Goal: Task Accomplishment & Management: Manage account settings

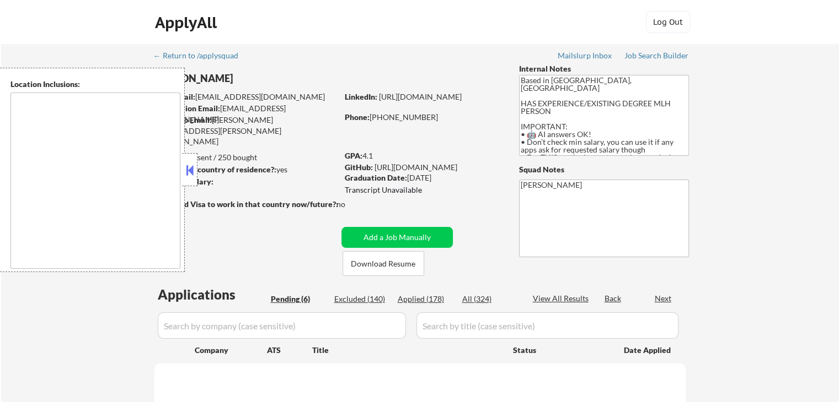
select select ""pending""
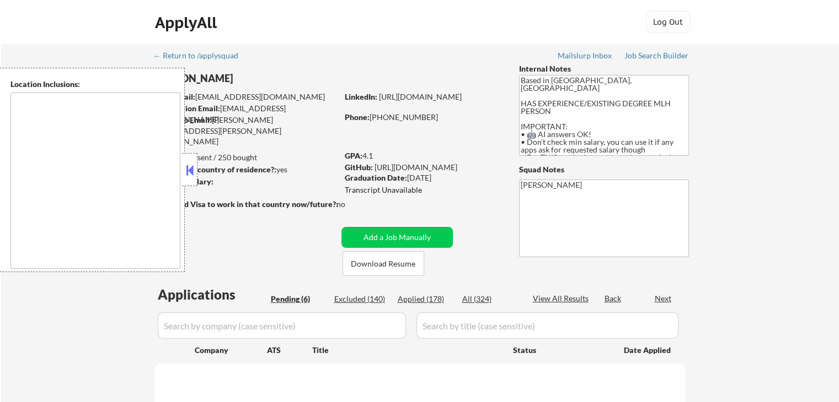
select select ""pending""
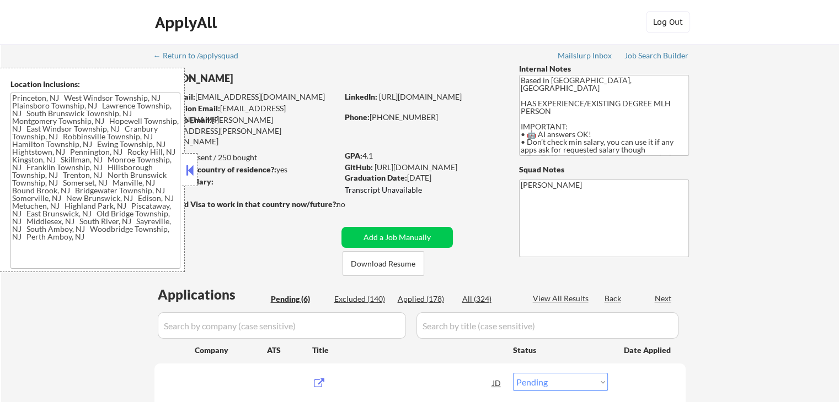
type textarea "[GEOGRAPHIC_DATA], [GEOGRAPHIC_DATA] [GEOGRAPHIC_DATA], [GEOGRAPHIC_DATA] [GEOG…"
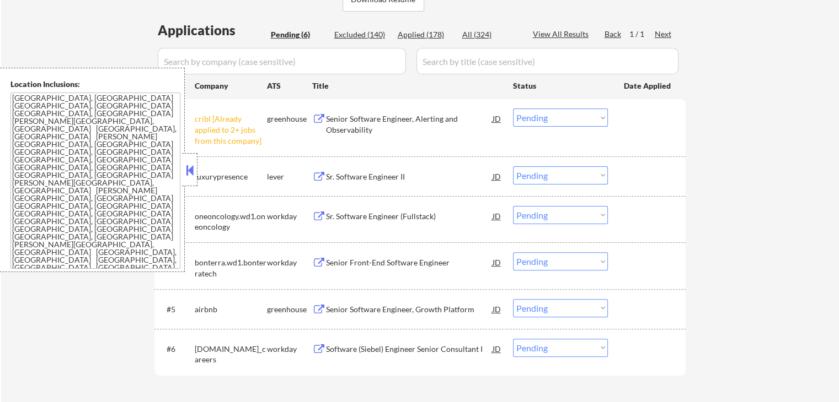
scroll to position [276, 0]
click at [545, 124] on select "Choose an option... Pending Applied Excluded (Questions) Excluded (Expired) Exc…" at bounding box center [560, 117] width 95 height 18
click at [513, 108] on select "Choose an option... Pending Applied Excluded (Questions) Excluded (Expired) Exc…" at bounding box center [560, 117] width 95 height 18
click at [774, 201] on div "← Return to /applysquad Mailslurp Inbox Job Search Builder [PERSON_NAME] User E…" at bounding box center [419, 95] width 837 height 654
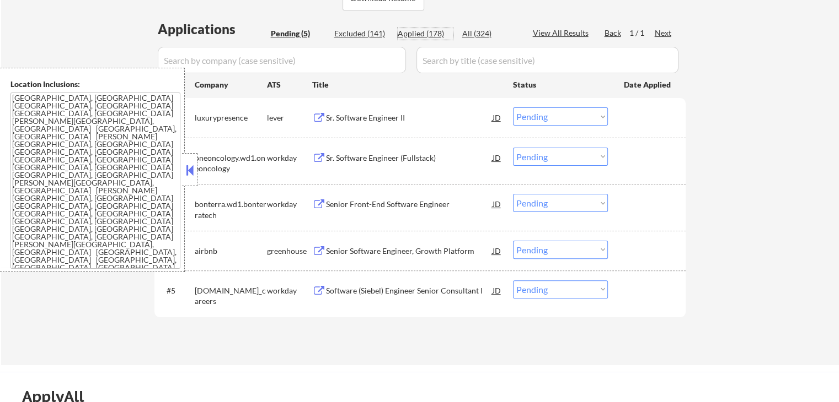
click at [429, 32] on div "Applied (178)" at bounding box center [424, 33] width 55 height 11
select select ""applied""
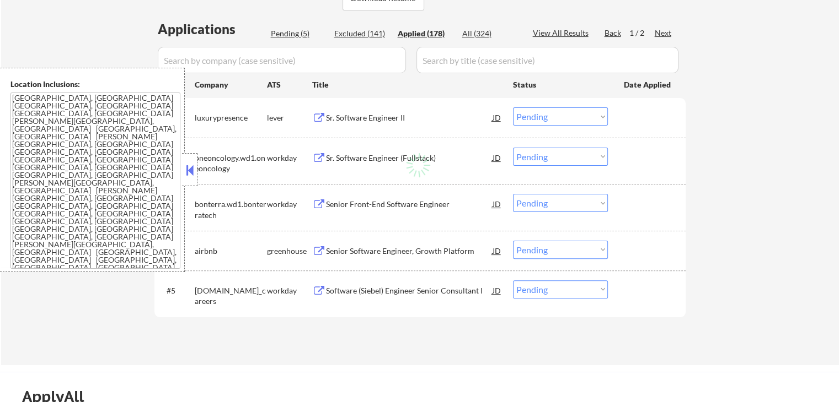
select select ""applied""
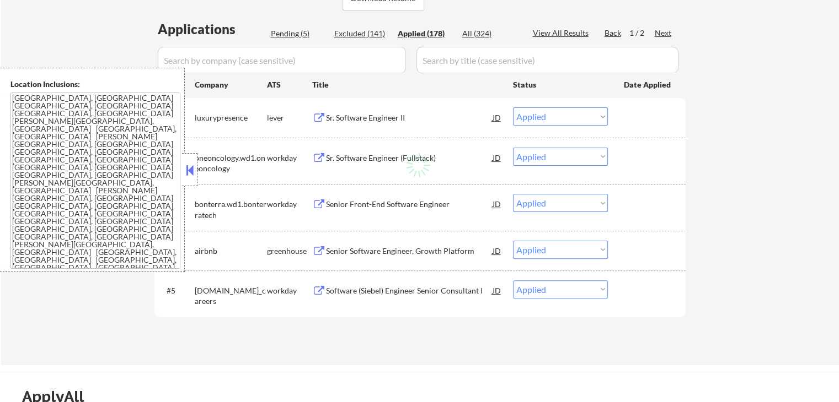
select select ""applied""
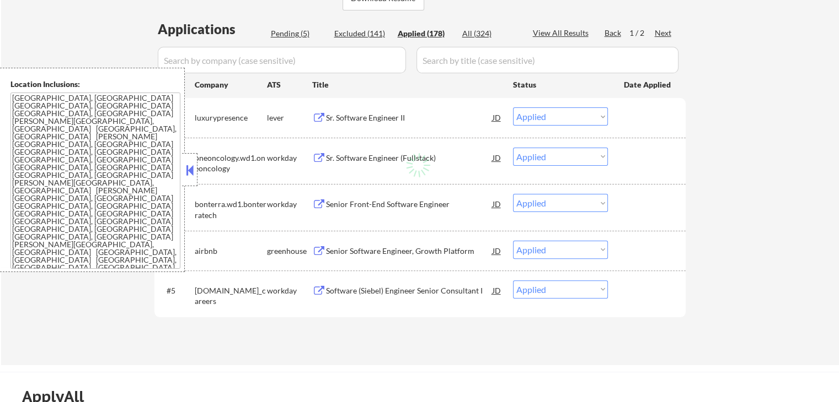
select select ""applied""
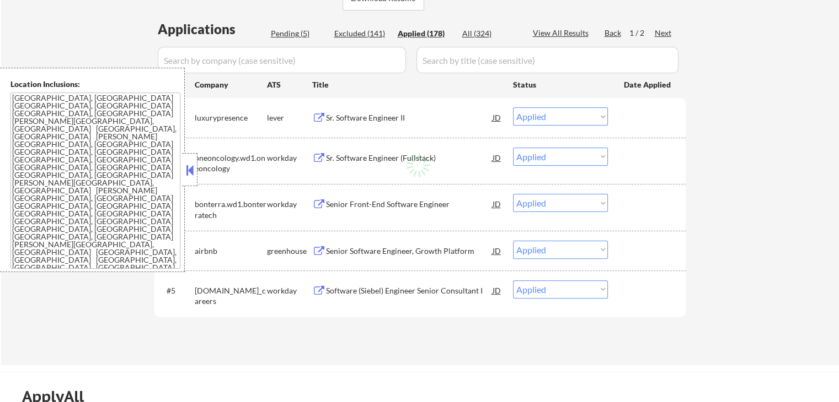
select select ""applied""
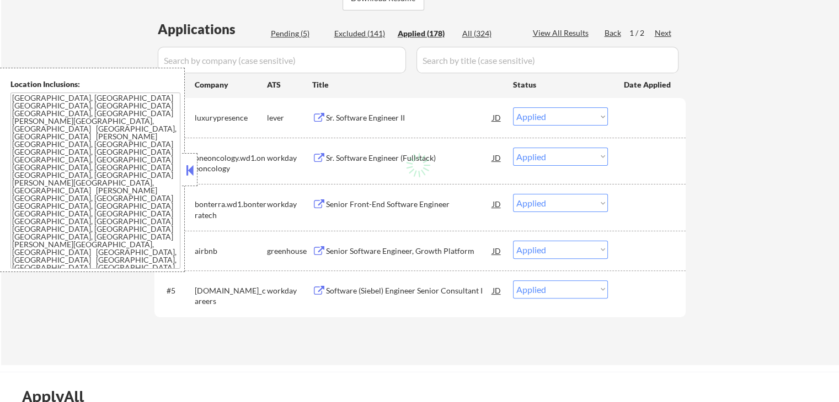
select select ""applied""
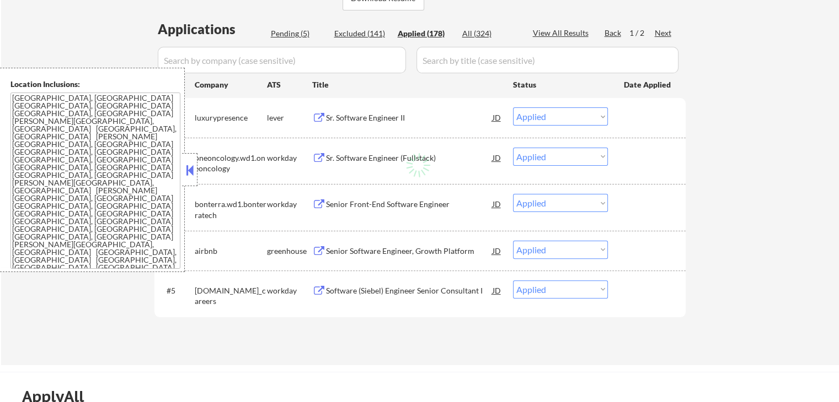
select select ""applied""
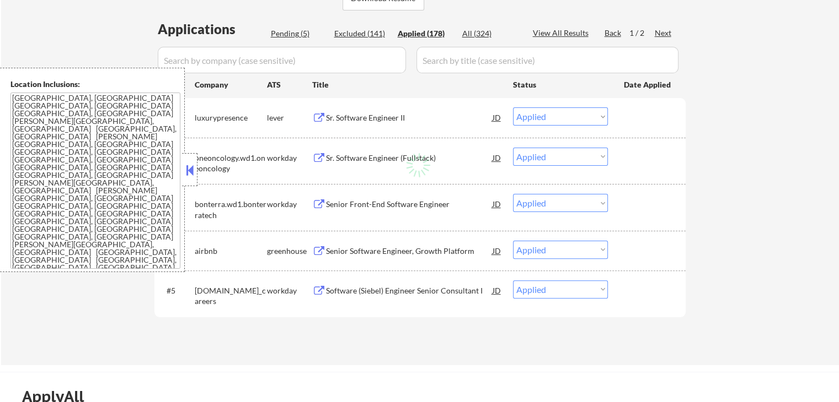
select select ""applied""
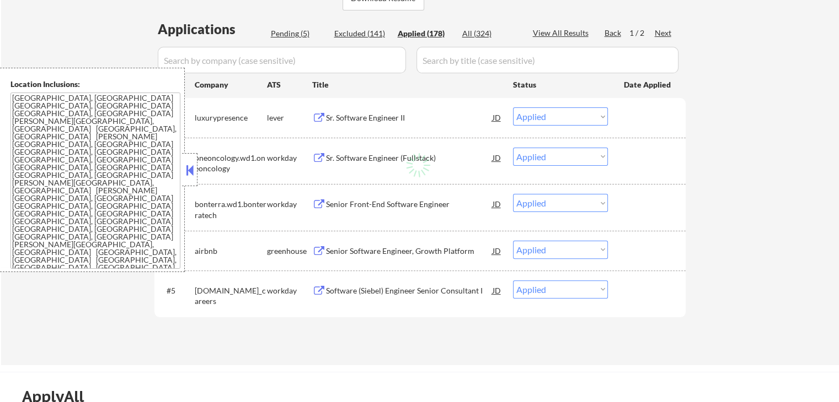
select select ""applied""
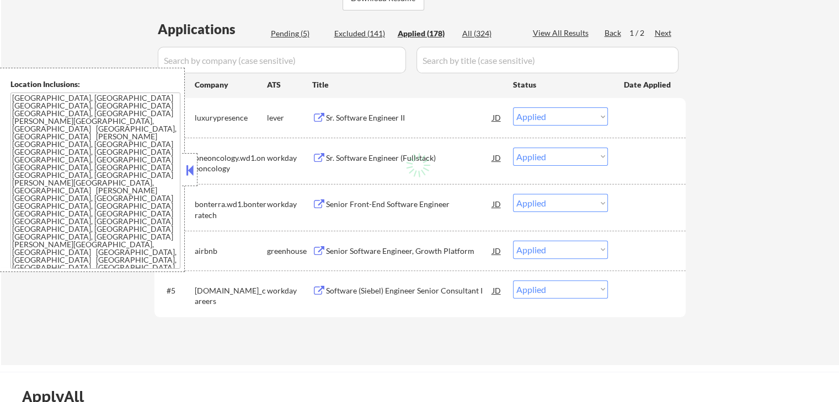
select select ""applied""
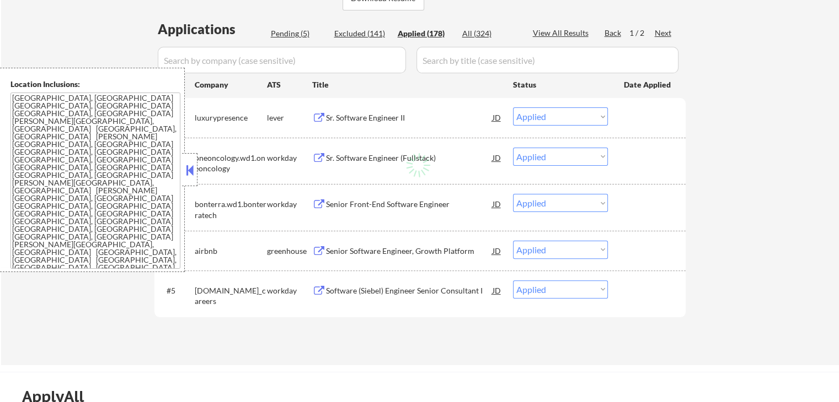
select select ""applied""
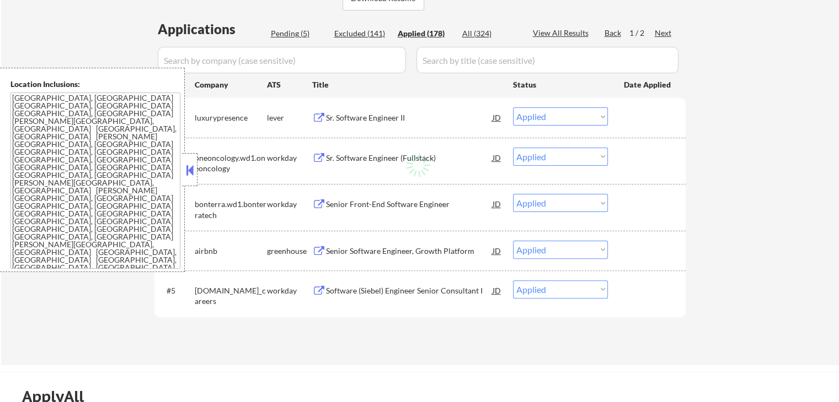
select select ""applied""
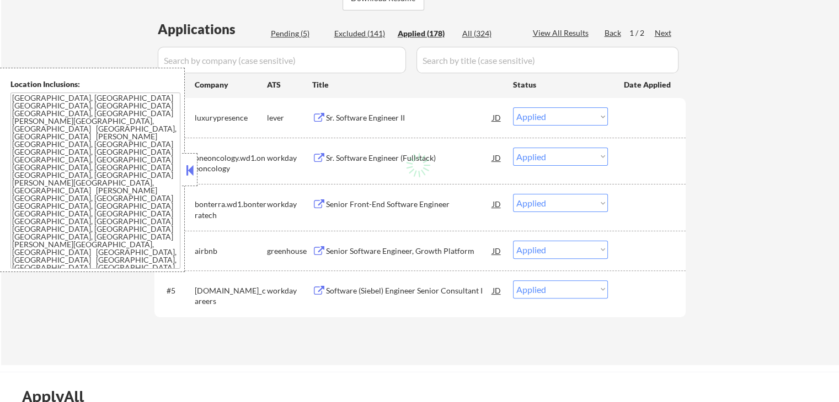
select select ""applied""
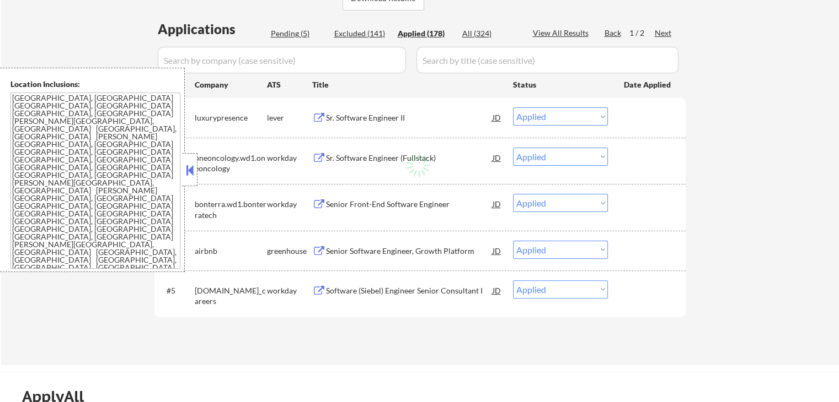
select select ""applied""
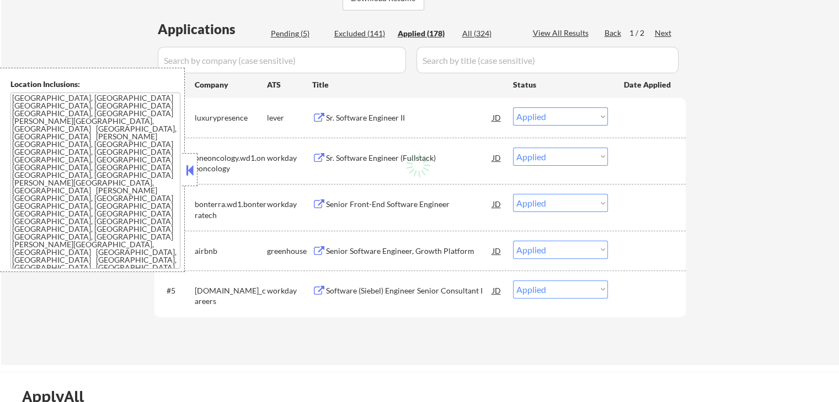
select select ""applied""
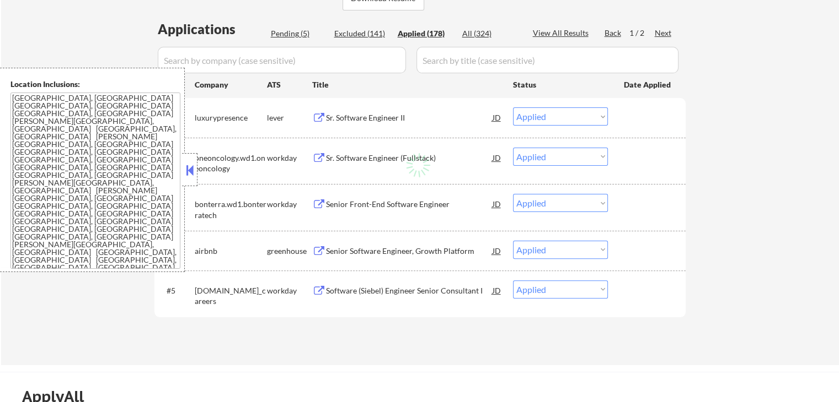
select select ""applied""
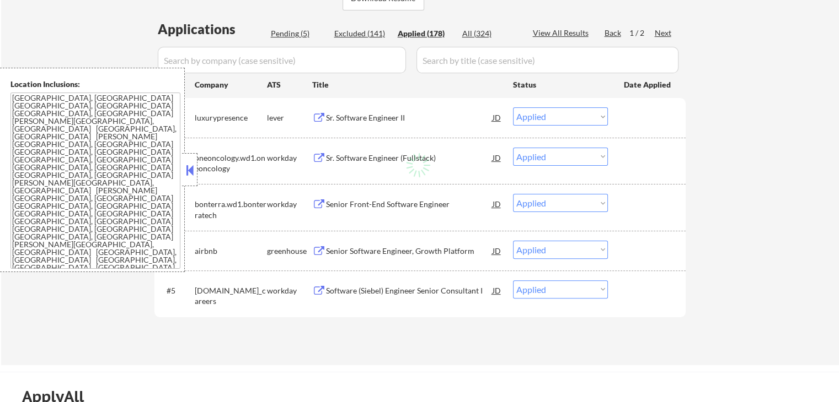
select select ""applied""
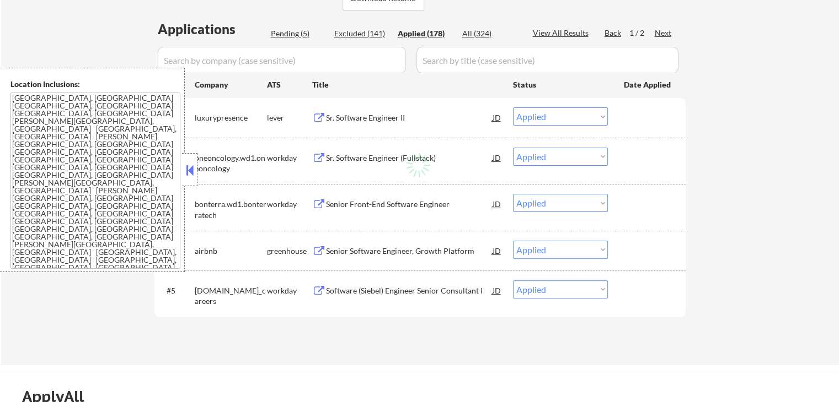
select select ""applied""
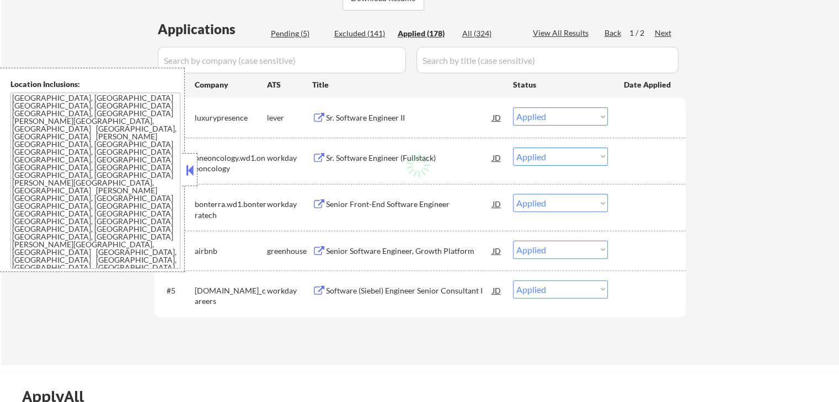
select select ""applied""
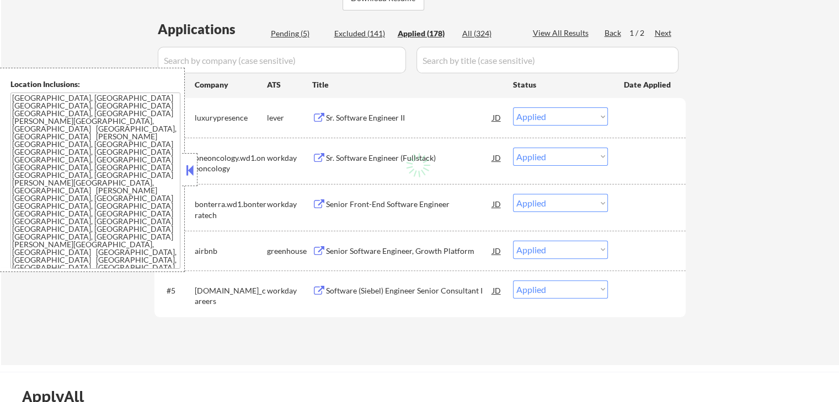
select select ""applied""
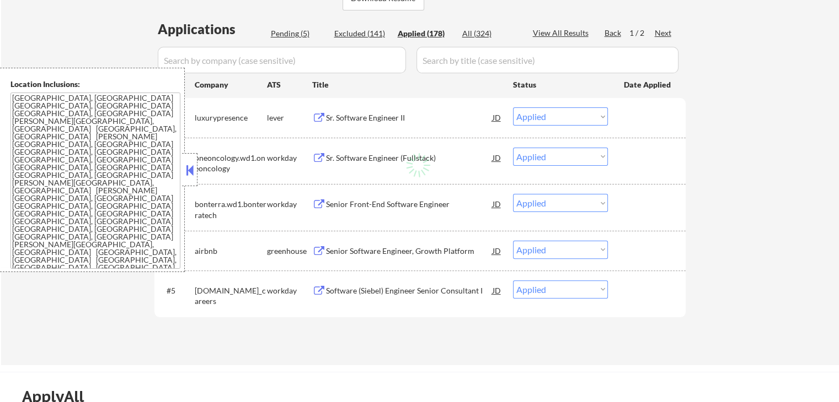
select select ""applied""
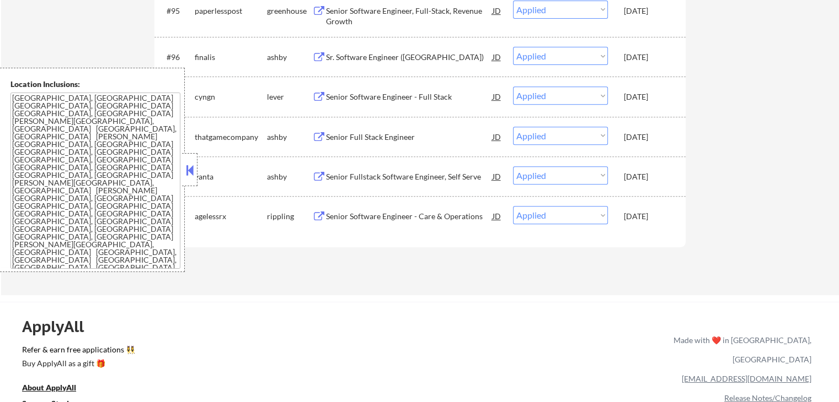
scroll to position [4686, 0]
